Goal: Task Accomplishment & Management: Use online tool/utility

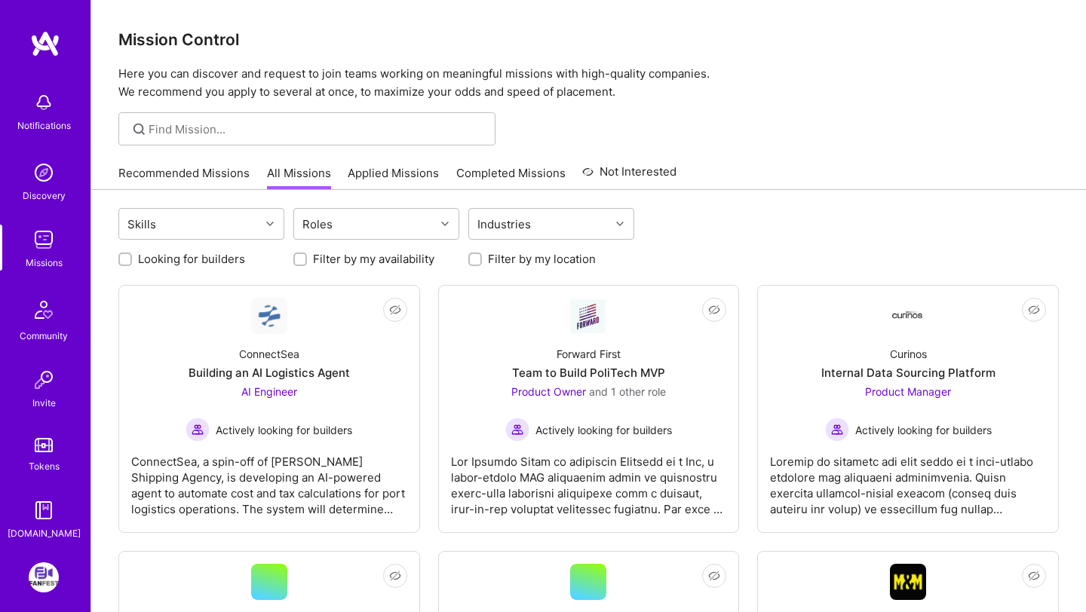
click at [190, 174] on link "Recommended Missions" at bounding box center [183, 177] width 131 height 25
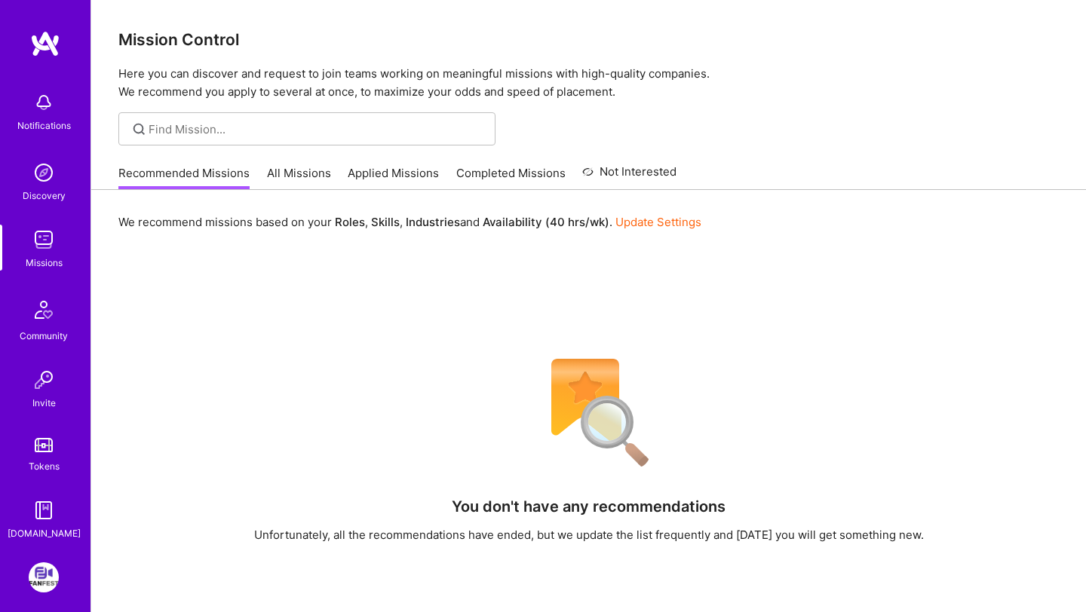
scroll to position [62, 0]
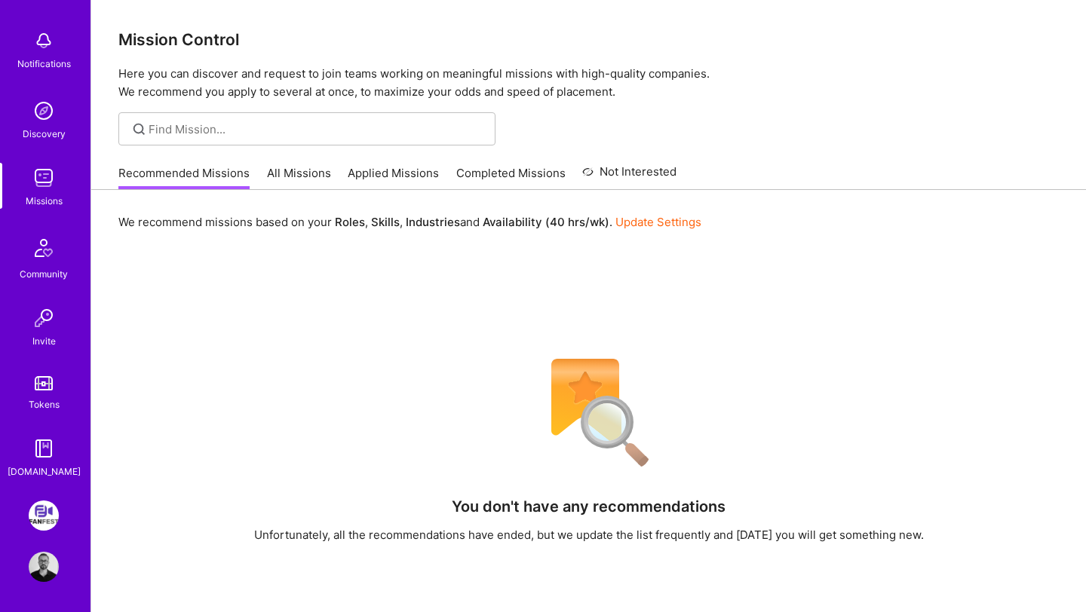
click at [50, 513] on img at bounding box center [44, 516] width 30 height 30
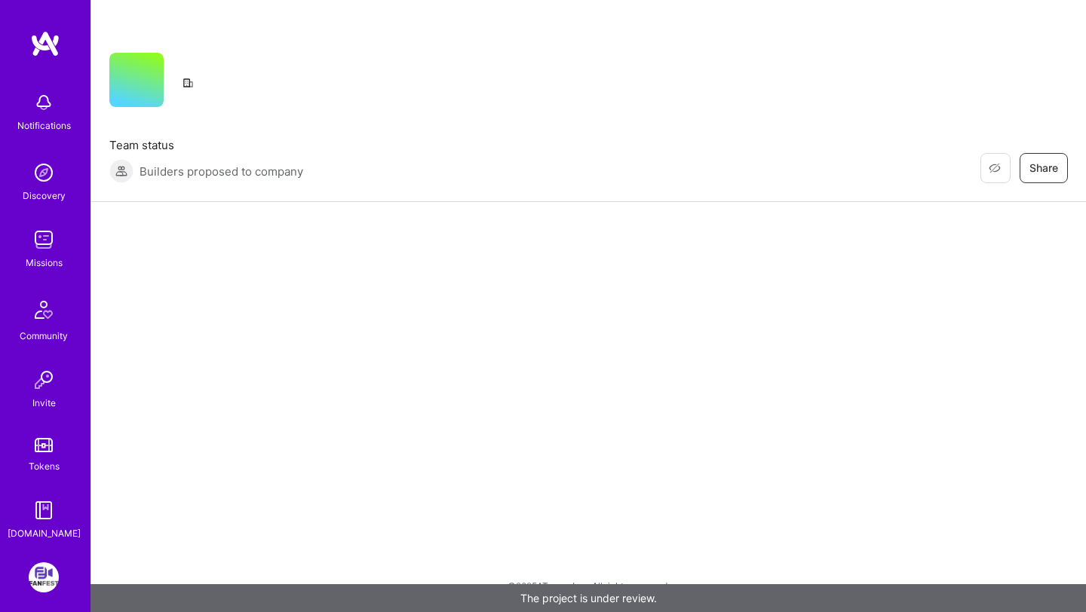
scroll to position [62, 0]
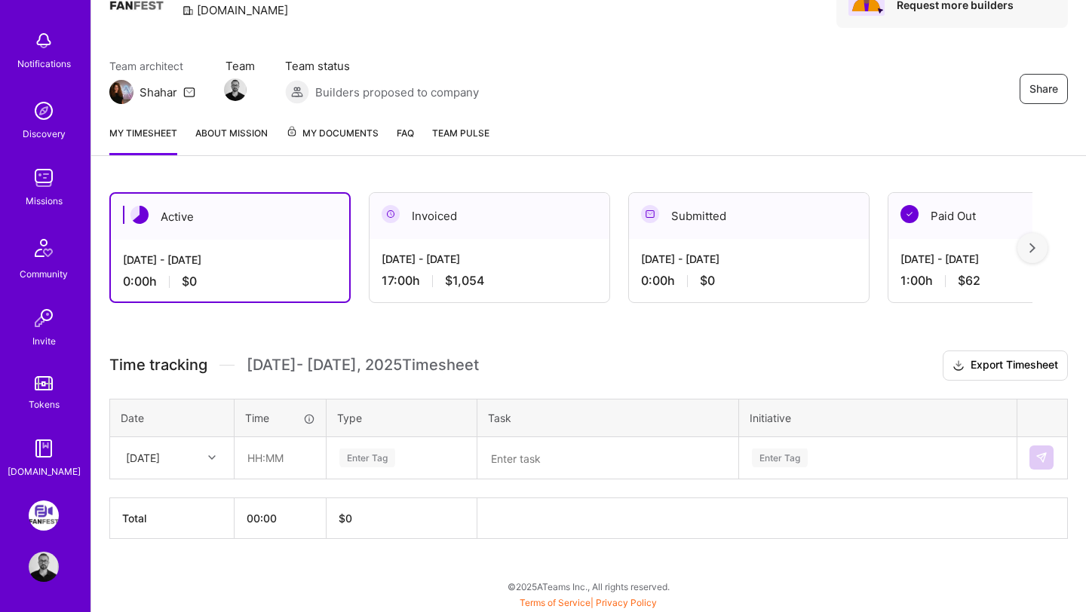
scroll to position [86, 0]
